Goal: Information Seeking & Learning: Learn about a topic

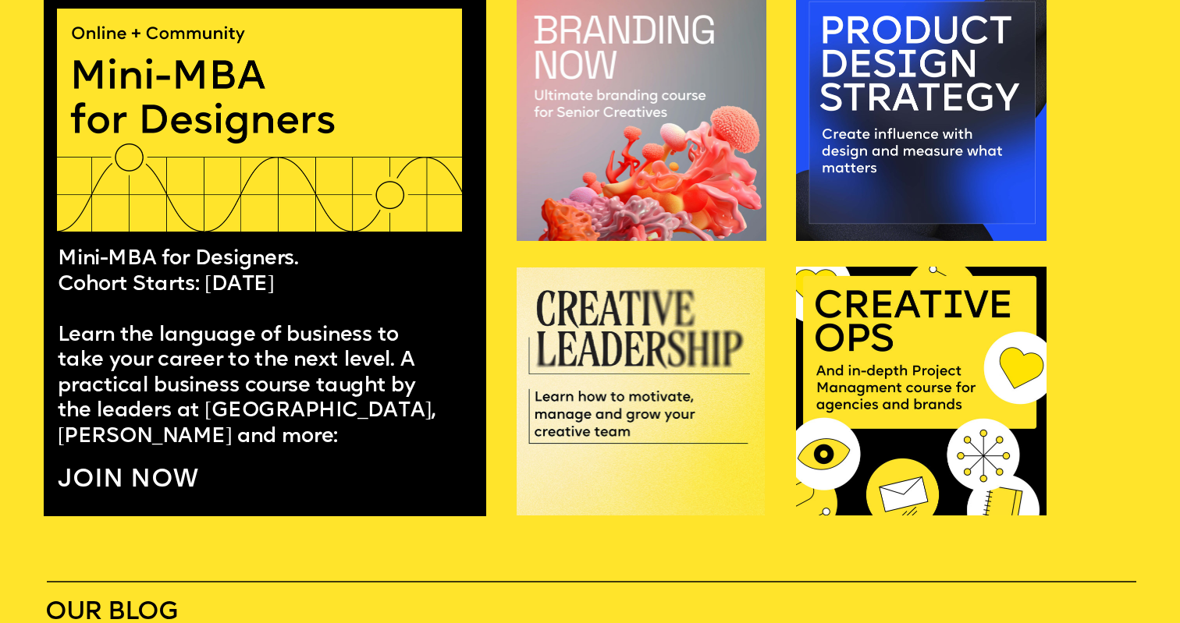
scroll to position [1157, 0]
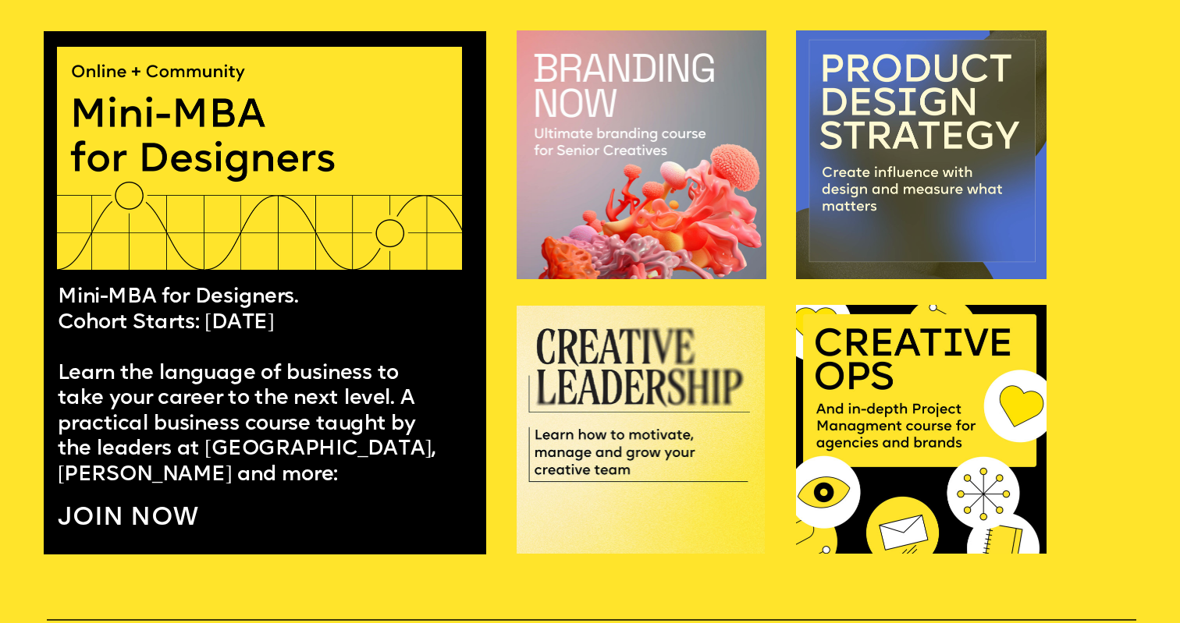
click at [899, 146] on img at bounding box center [921, 154] width 250 height 249
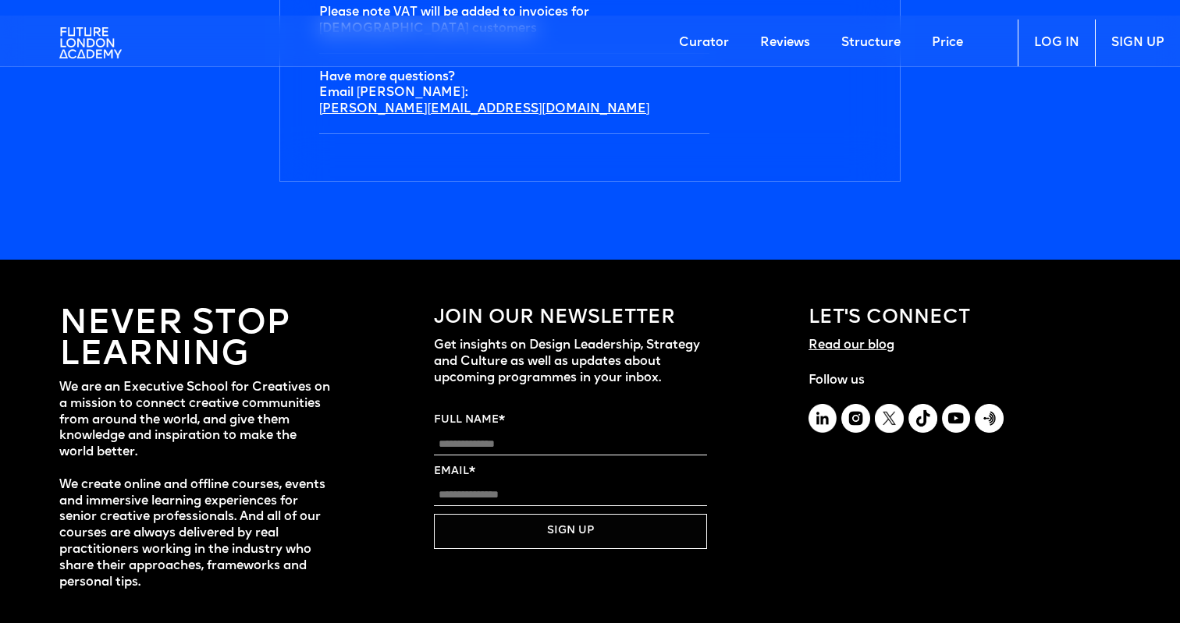
scroll to position [5476, 0]
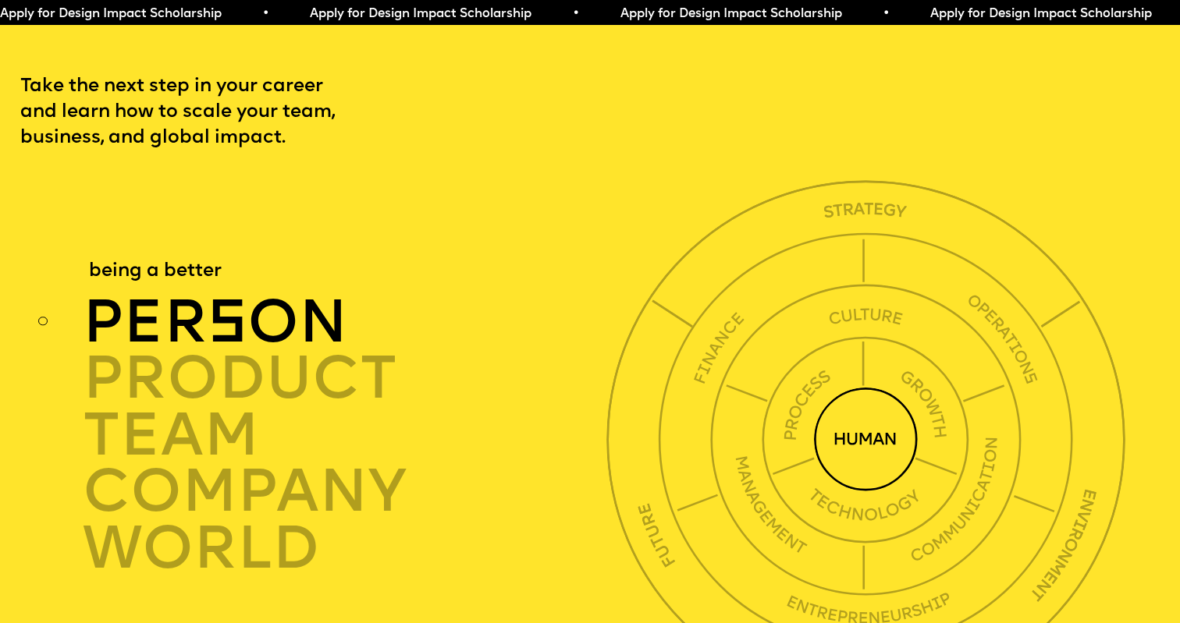
scroll to position [4051, 0]
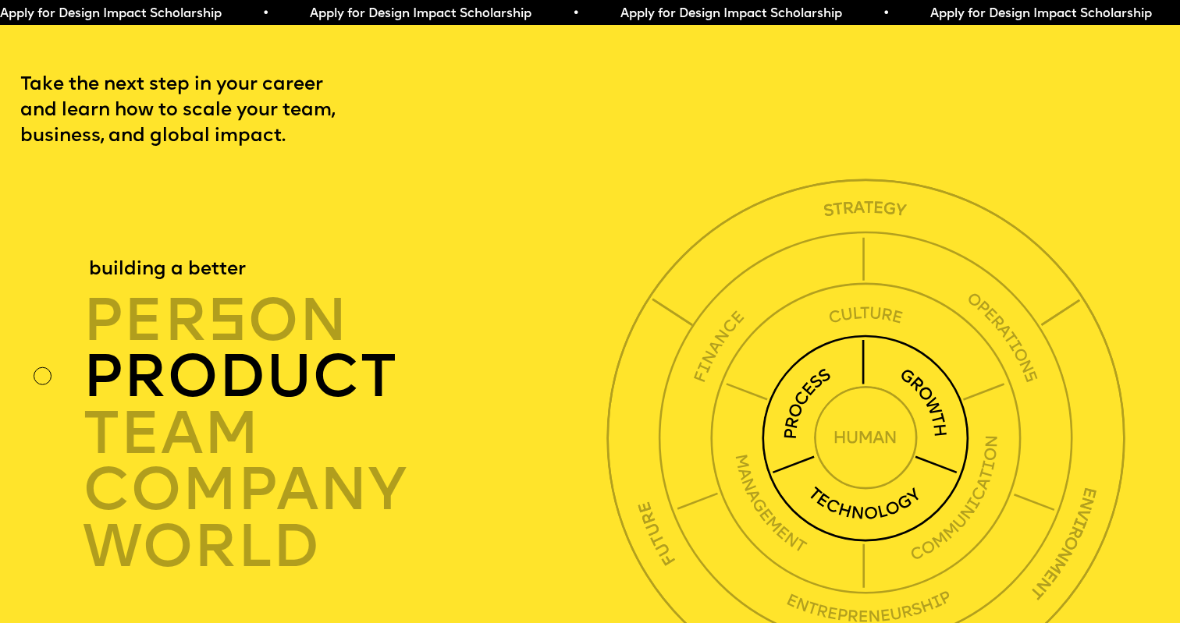
click at [310, 350] on div "product" at bounding box center [348, 378] width 531 height 57
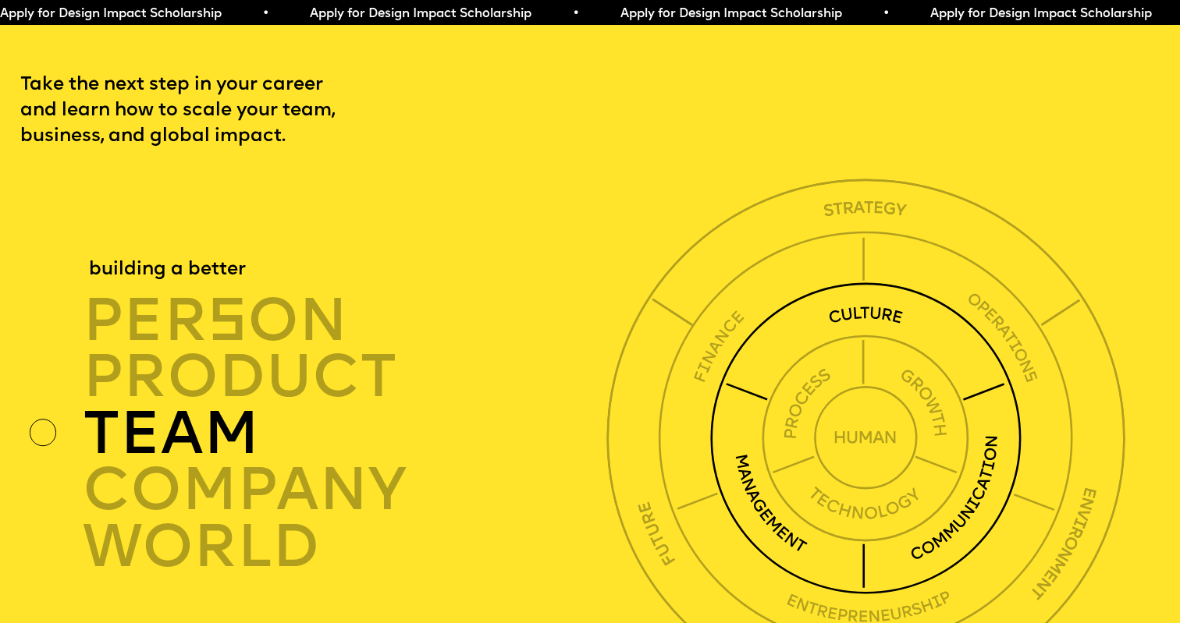
click at [215, 406] on div "TEAM" at bounding box center [348, 434] width 531 height 57
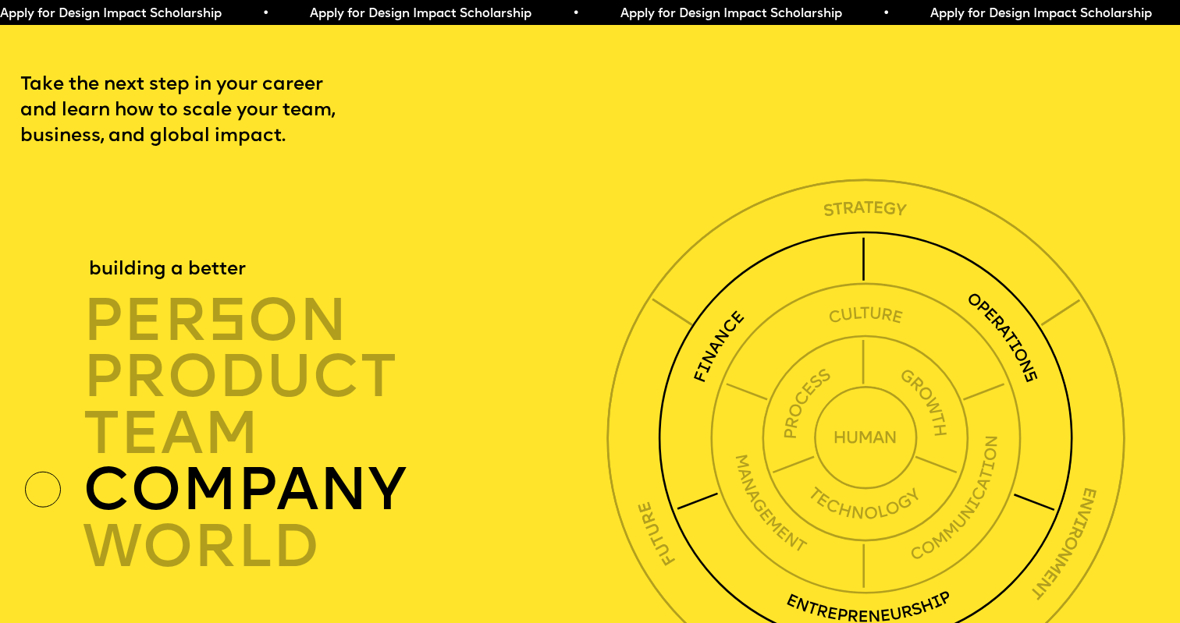
click at [218, 463] on div "company" at bounding box center [348, 491] width 531 height 57
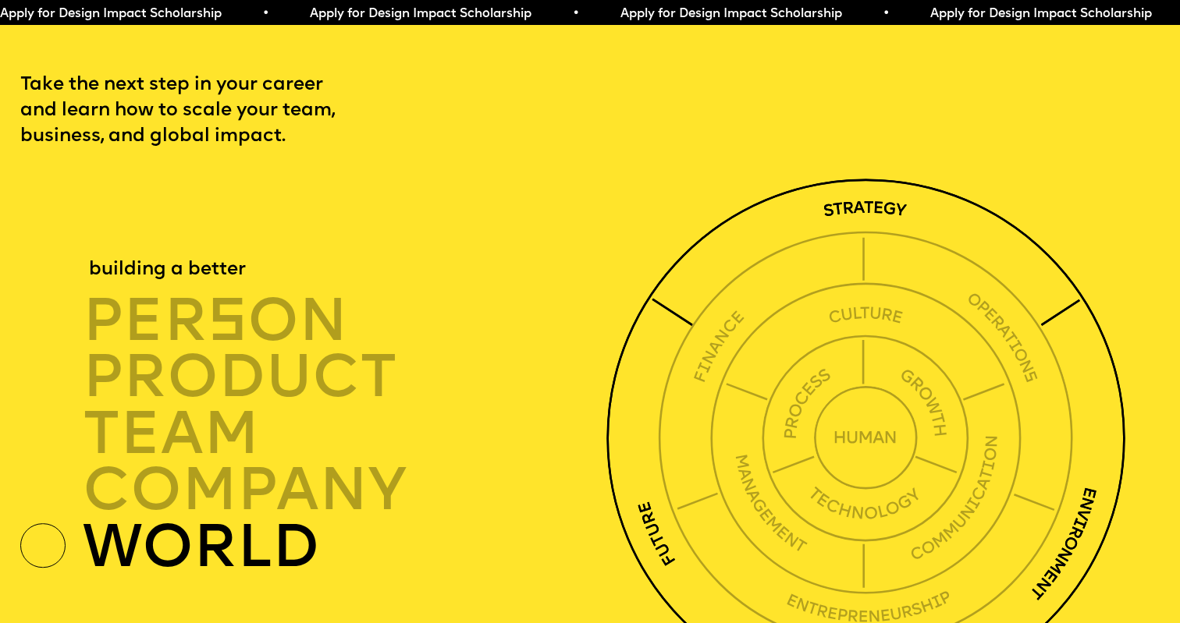
click at [229, 520] on div "world" at bounding box center [348, 548] width 531 height 57
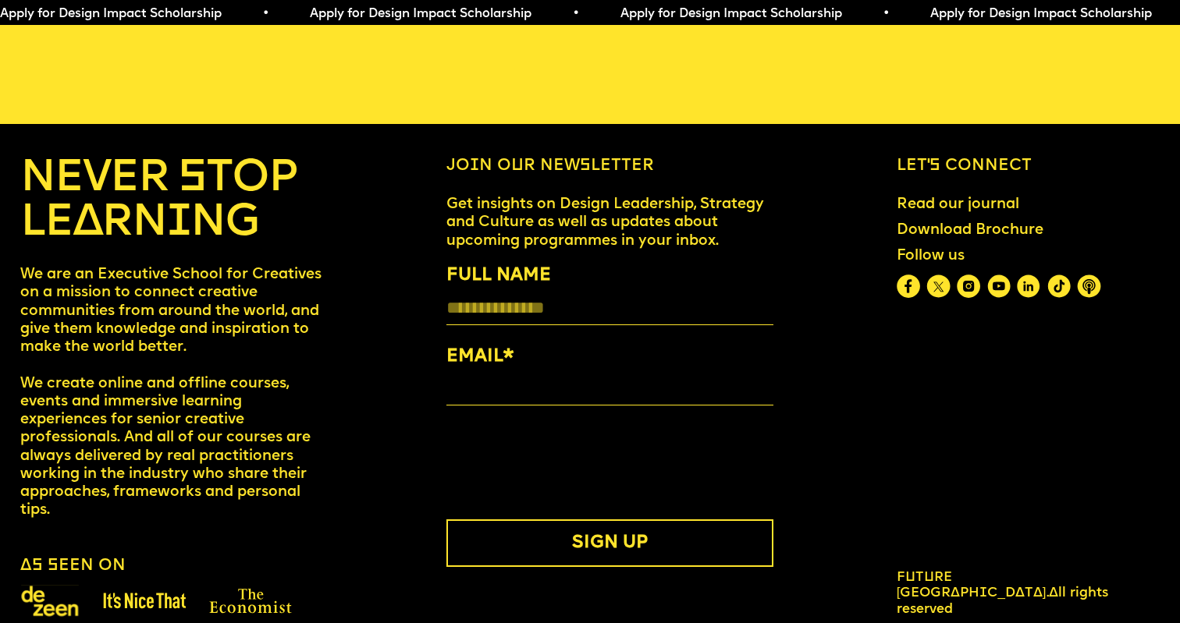
scroll to position [6606, 0]
